Goal: Navigation & Orientation: Find specific page/section

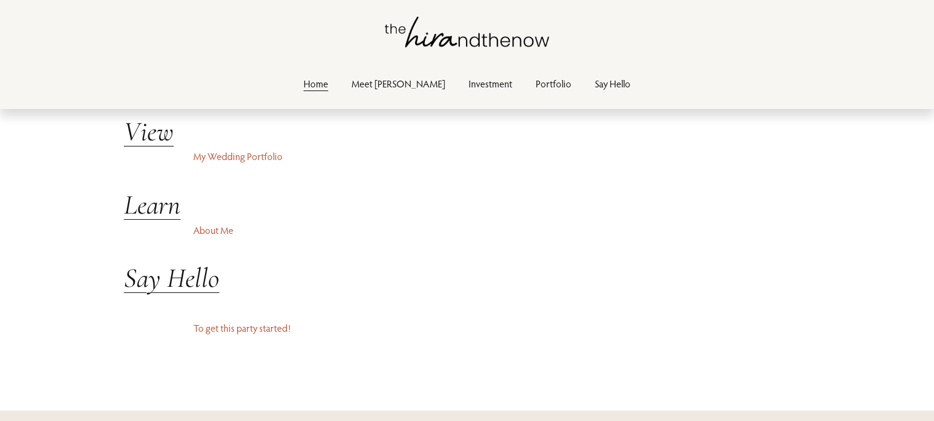
scroll to position [2804, 0]
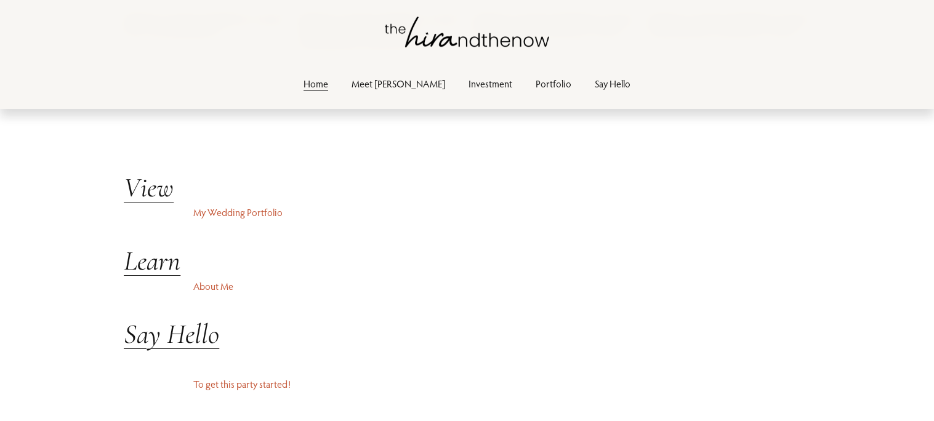
click at [469, 80] on link "Investment" at bounding box center [491, 84] width 44 height 17
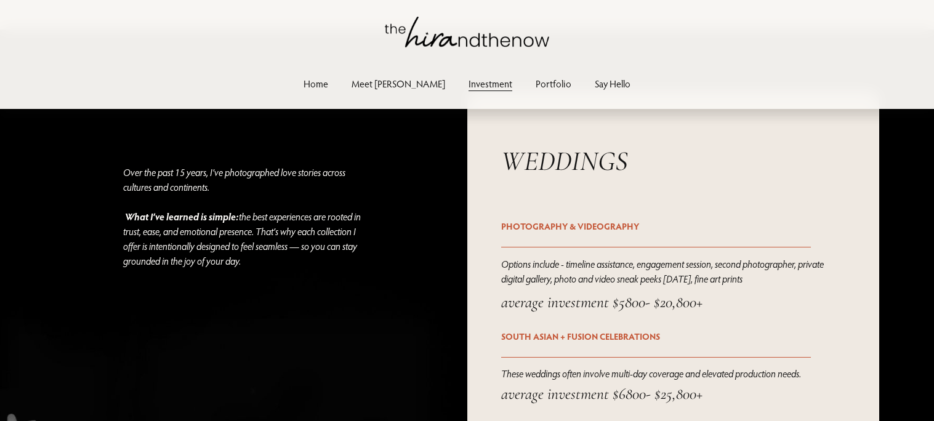
scroll to position [1355, 0]
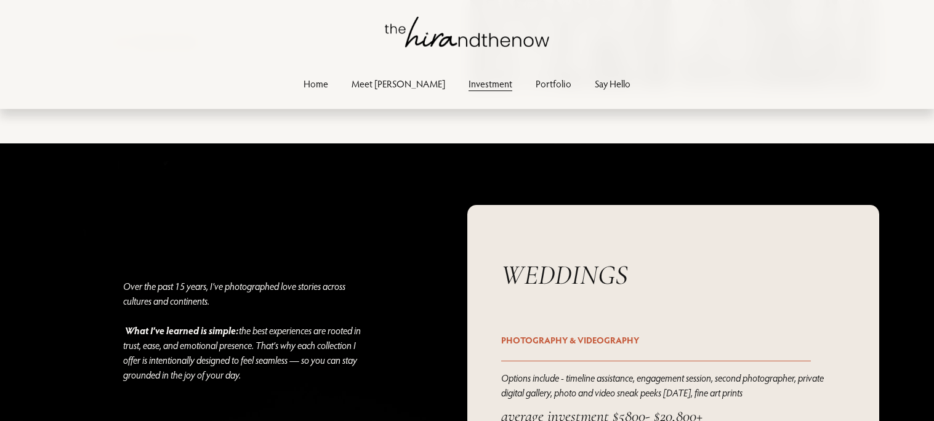
click at [407, 90] on link "Meet [PERSON_NAME]" at bounding box center [399, 84] width 94 height 17
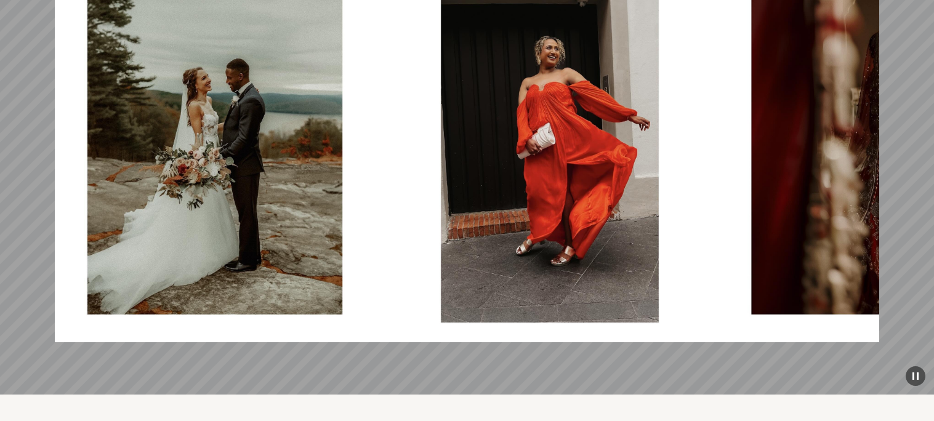
scroll to position [3383, 0]
